Goal: Check status: Check status

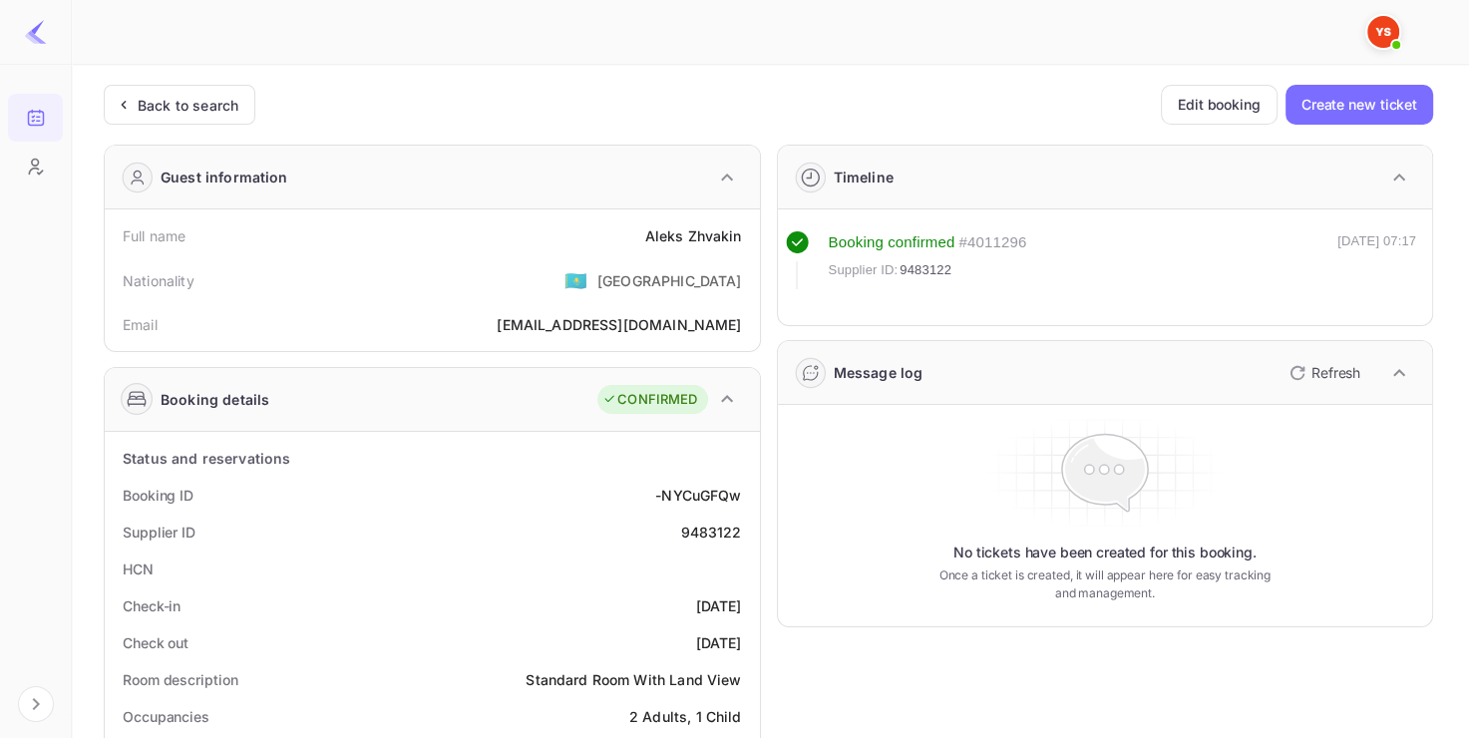
click at [176, 102] on div "Back to search" at bounding box center [188, 105] width 101 height 21
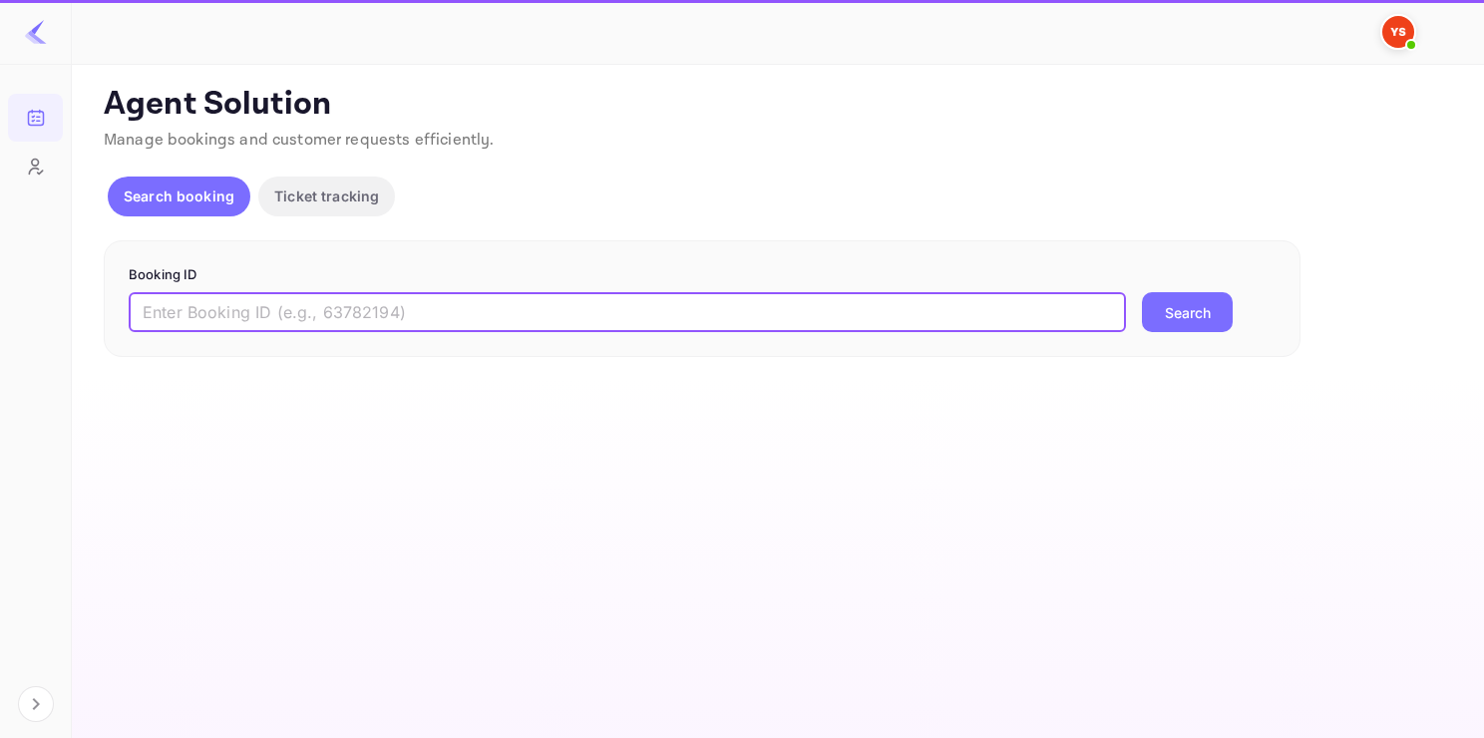
paste input "9073327"
click at [375, 309] on input "9073327" at bounding box center [627, 312] width 997 height 40
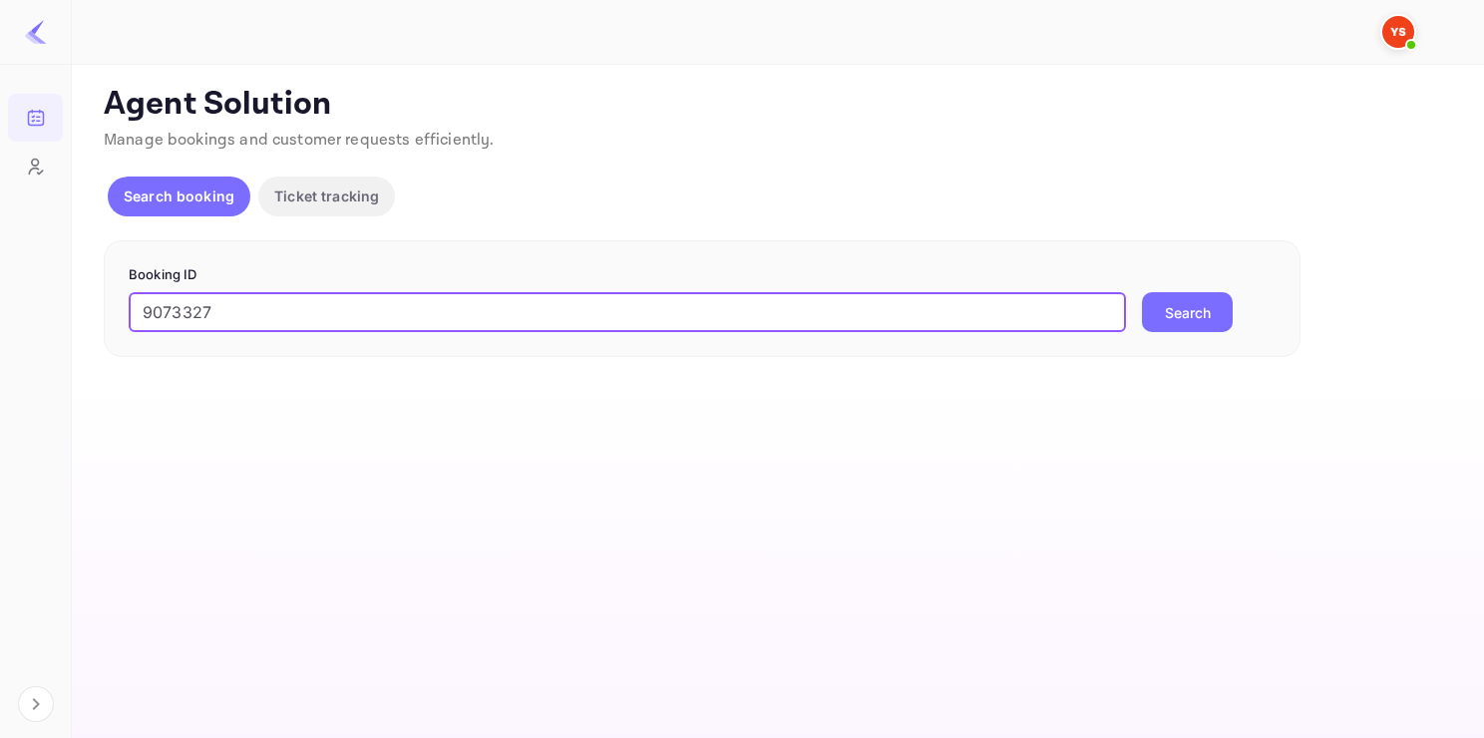
type input "9073327"
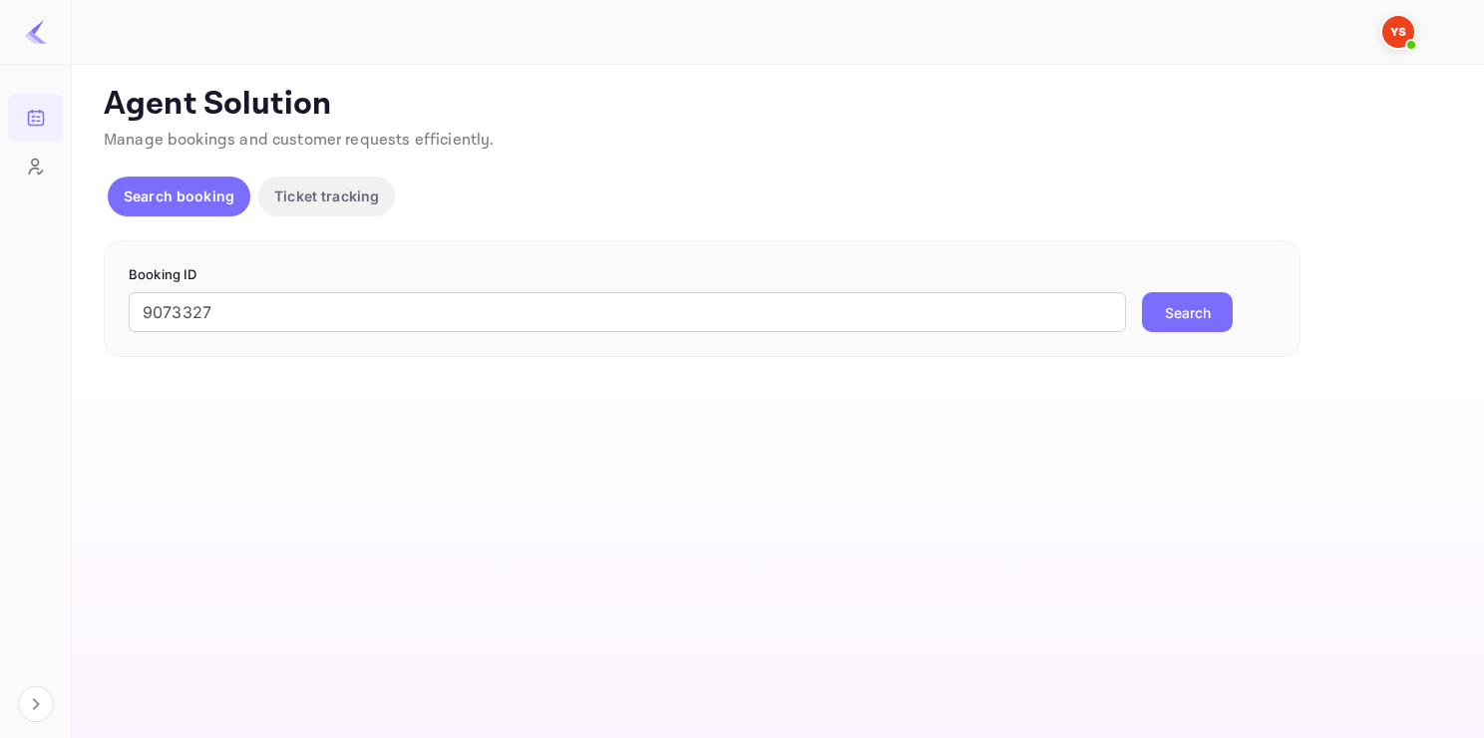
click at [1186, 308] on button "Search" at bounding box center [1187, 312] width 91 height 40
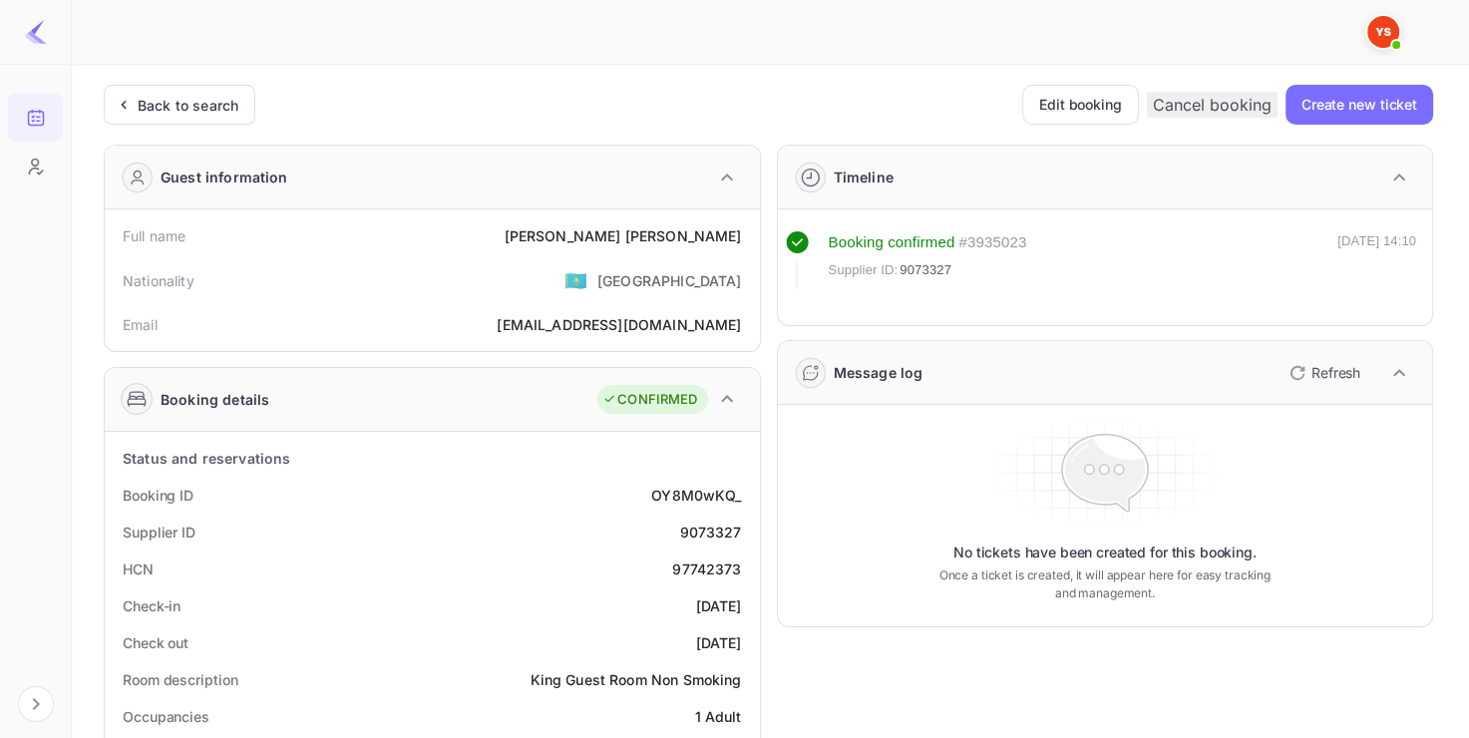
click at [716, 569] on div "97742373" at bounding box center [706, 568] width 69 height 21
